Goal: Information Seeking & Learning: Learn about a topic

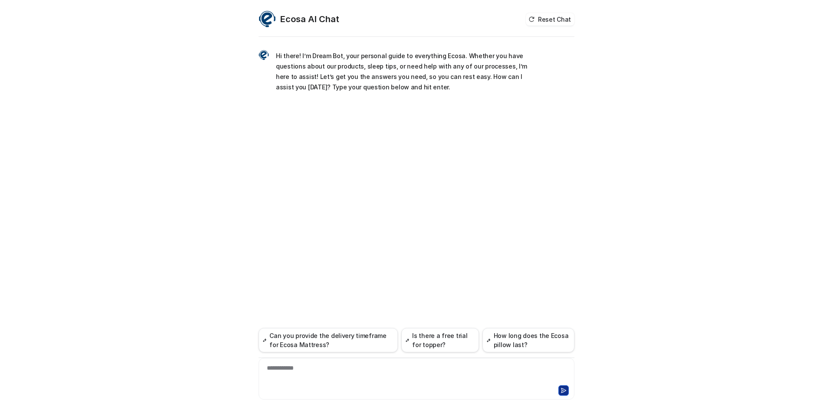
click at [308, 372] on div "**********" at bounding box center [417, 374] width 312 height 20
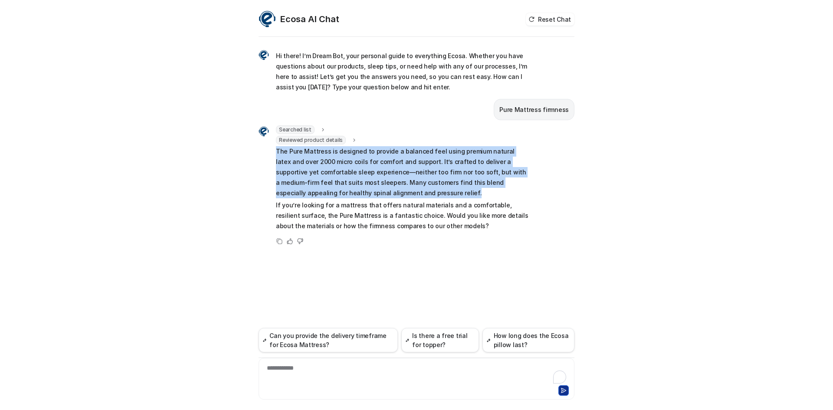
drag, startPoint x: 275, startPoint y: 152, endPoint x: 414, endPoint y: 192, distance: 145.0
click at [414, 192] on div "Searched list url : "[URL][DOMAIN_NAME]" required_fields : "id,title" Reviewed …" at bounding box center [394, 178] width 271 height 107
copy p "The Pure Mattress is designed to provide a balanced feel using premium natural …"
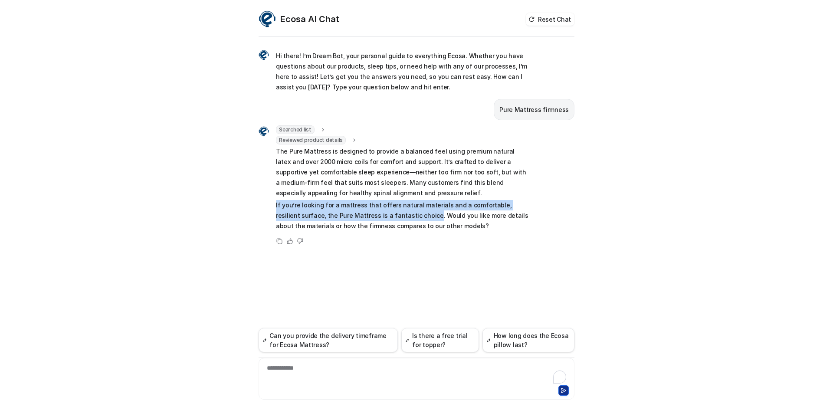
drag, startPoint x: 275, startPoint y: 205, endPoint x: 407, endPoint y: 217, distance: 132.0
click at [407, 217] on div "Searched list url : "[URL][DOMAIN_NAME]" required_fields : "id,title" Reviewed …" at bounding box center [394, 178] width 271 height 107
click at [281, 207] on p "If you’re looking for a mattress that offers natural materials and a comfortabl…" at bounding box center [403, 215] width 254 height 31
drag, startPoint x: 274, startPoint y: 205, endPoint x: 408, endPoint y: 216, distance: 134.5
click at [408, 216] on div "Searched list url : "[URL][DOMAIN_NAME]" required_fields : "id,title" Reviewed …" at bounding box center [394, 178] width 271 height 107
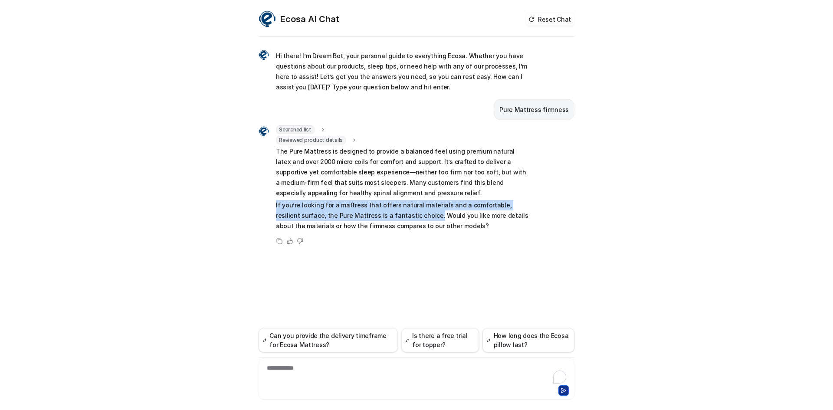
copy p "If you’re looking for a mattress that offers natural materials and a comfortabl…"
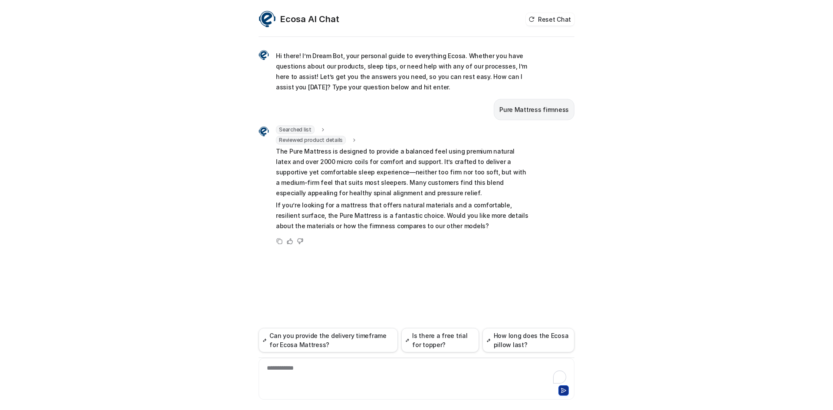
click at [318, 375] on div "**********" at bounding box center [417, 374] width 312 height 20
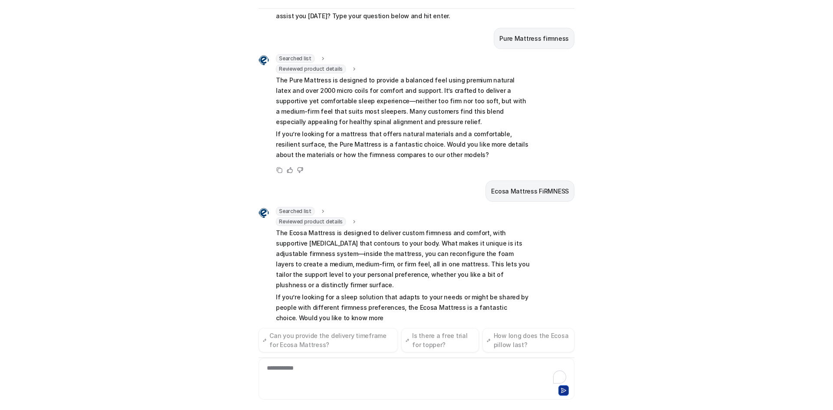
scroll to position [53, 0]
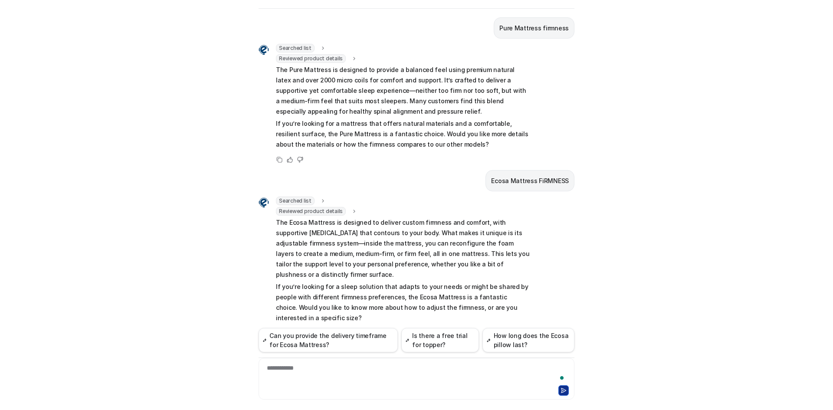
drag, startPoint x: 566, startPoint y: 288, endPoint x: 512, endPoint y: 275, distance: 55.8
click at [566, 286] on div "Searched list url : "[URL][DOMAIN_NAME]" required_fields : "id,title" Reviewed …" at bounding box center [417, 268] width 316 height 142
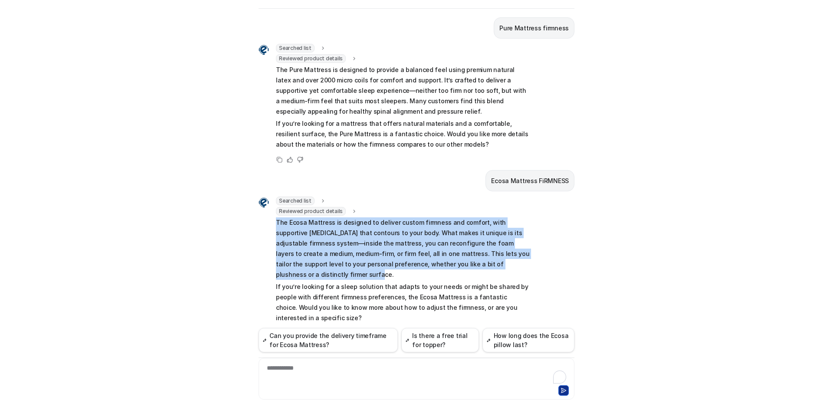
drag, startPoint x: 272, startPoint y: 223, endPoint x: 519, endPoint y: 263, distance: 250.2
click at [519, 263] on p "The Ecosa Mattress is designed to deliver custom firmness and comfort, with sup…" at bounding box center [403, 248] width 254 height 62
copy p "The Ecosa Mattress is designed to deliver custom firmness and comfort, with sup…"
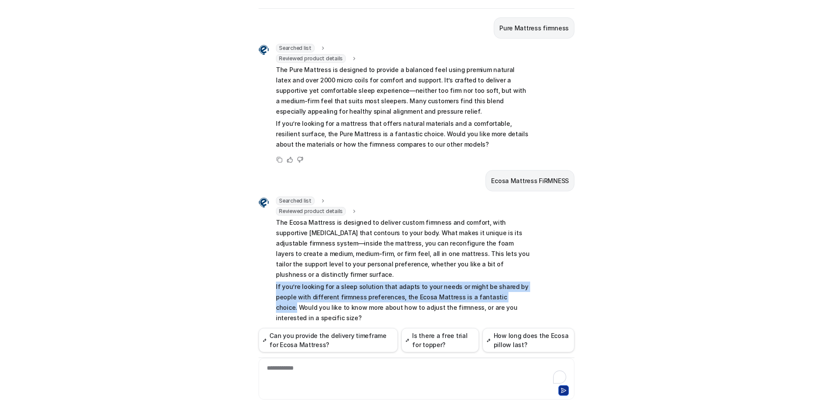
drag, startPoint x: 268, startPoint y: 274, endPoint x: 486, endPoint y: 289, distance: 218.8
click at [486, 289] on div "Searched list url : "[URL][DOMAIN_NAME]" required_fields : "id,title" Reviewed …" at bounding box center [394, 261] width 271 height 128
copy p "If you’re looking for a sleep solution that adapts to your needs or might be sh…"
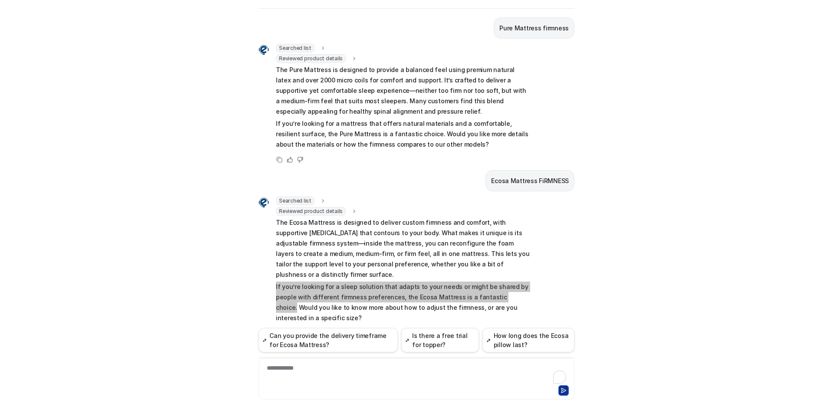
scroll to position [28, 0]
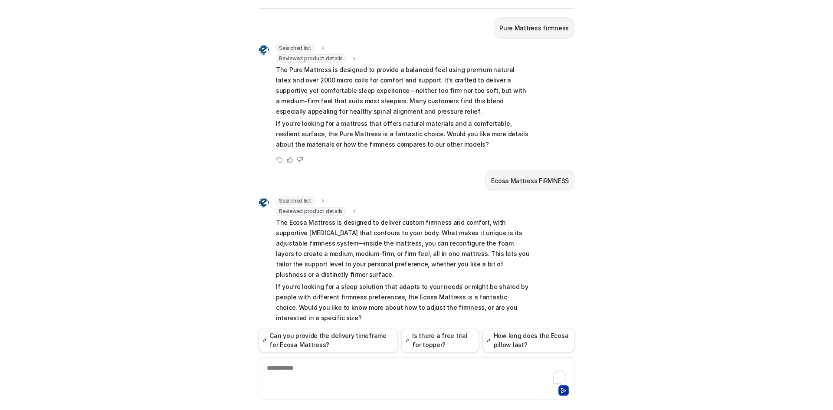
click at [384, 375] on div "**********" at bounding box center [417, 374] width 312 height 20
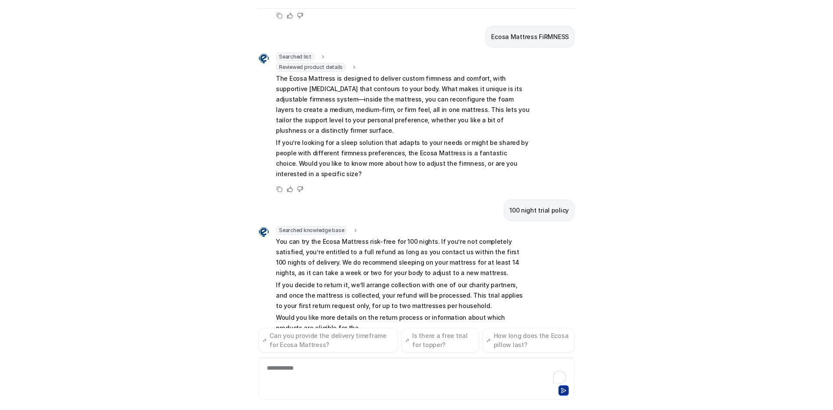
scroll to position [208, 0]
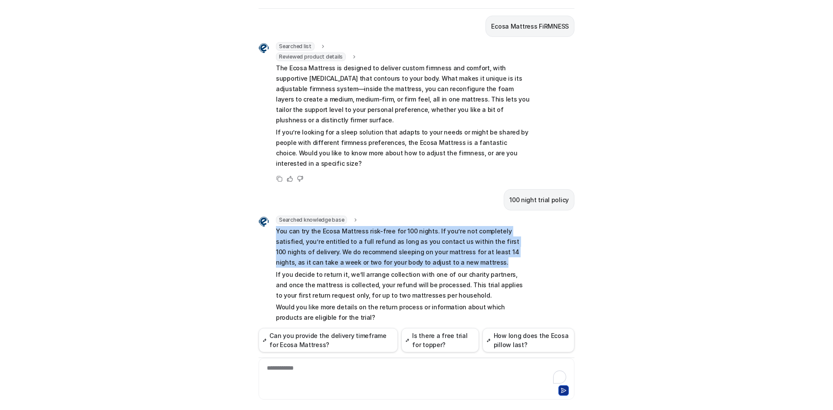
drag, startPoint x: 273, startPoint y: 209, endPoint x: 429, endPoint y: 245, distance: 160.3
click at [429, 245] on p "You can try the Ecosa Mattress risk-free for 100 nights. If you’re not complete…" at bounding box center [403, 247] width 254 height 42
copy p "You can try the Ecosa Mattress risk-free for 100 nights. If you’re not complete…"
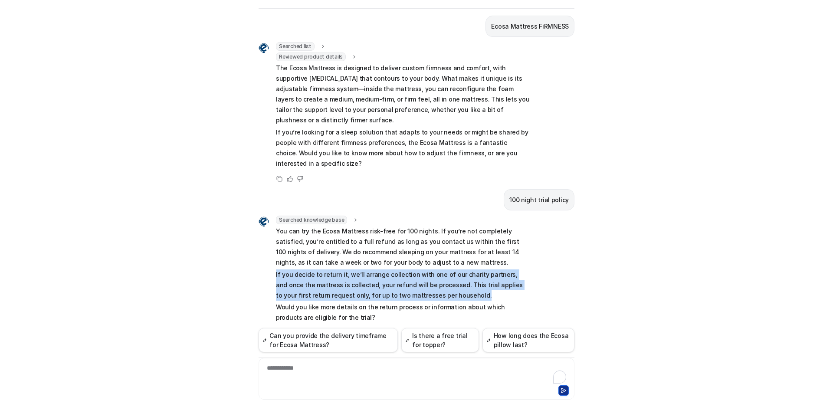
drag, startPoint x: 302, startPoint y: 258, endPoint x: 433, endPoint y: 272, distance: 131.8
click at [433, 272] on div "Searched knowledge base search_queries : "100 night trial policy" You can try t…" at bounding box center [394, 270] width 271 height 109
copy p "If you decide to return it, we’ll arrange collection with one of our charity pa…"
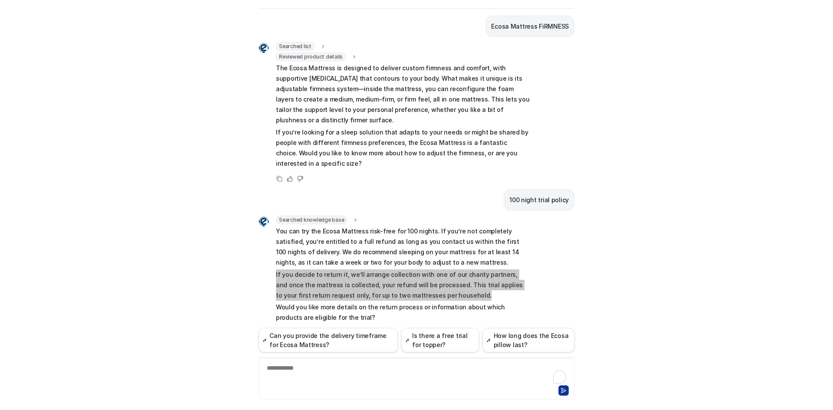
scroll to position [28, 0]
